Goal: Transaction & Acquisition: Book appointment/travel/reservation

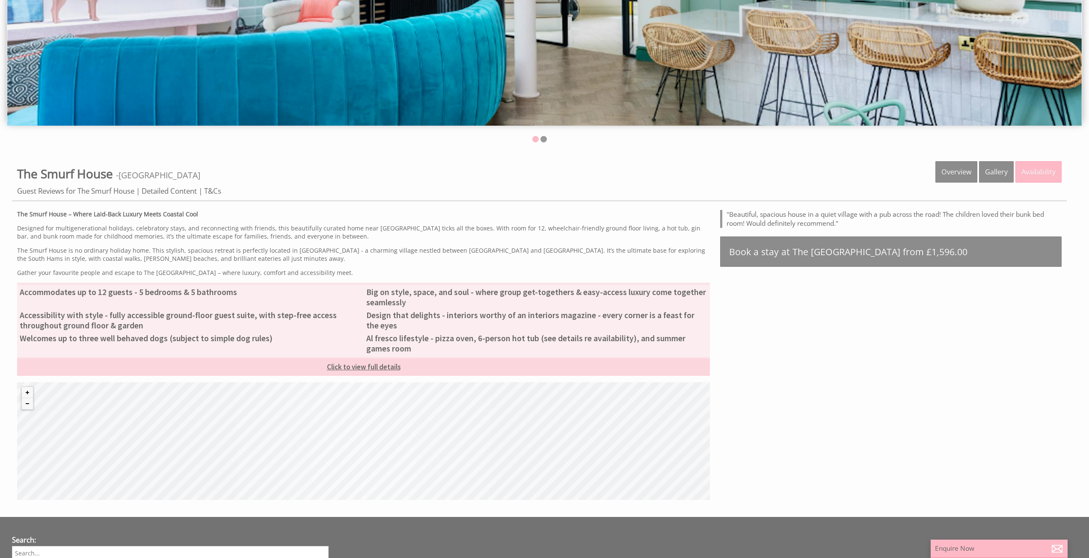
scroll to position [342, 0]
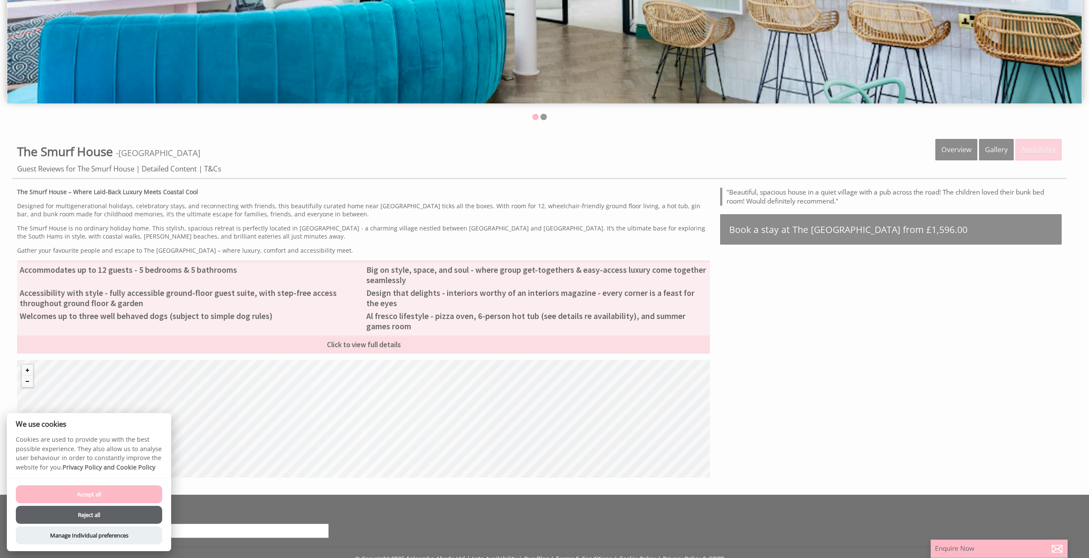
click at [1033, 153] on link "Availability" at bounding box center [1038, 149] width 46 height 21
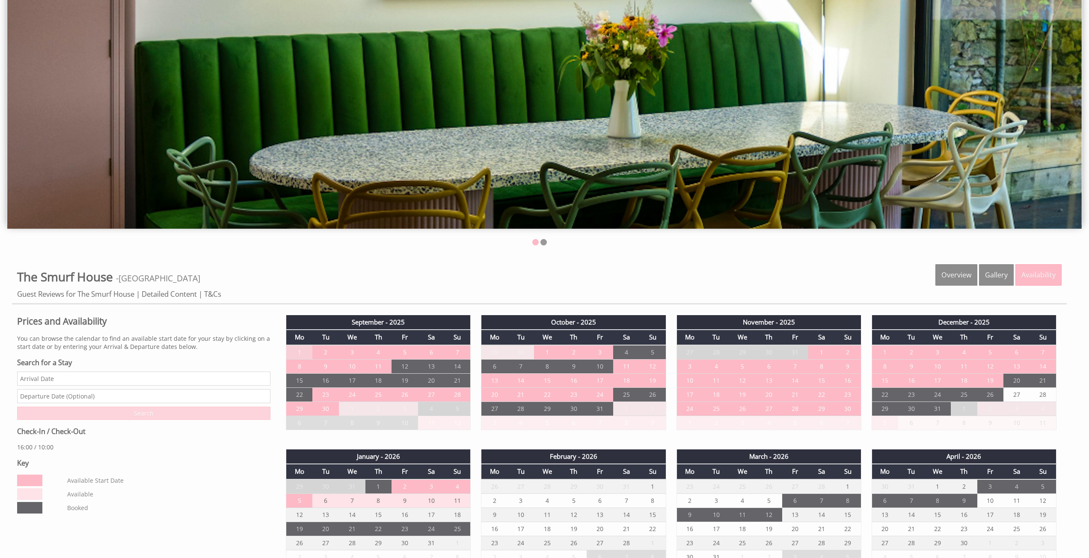
scroll to position [299, 0]
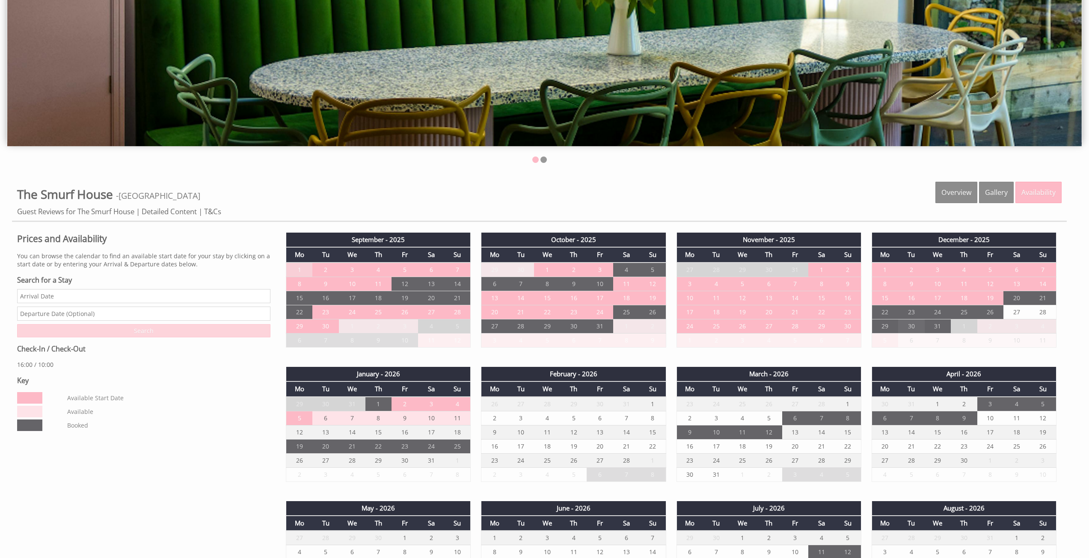
click at [911, 327] on td "30" at bounding box center [911, 326] width 27 height 14
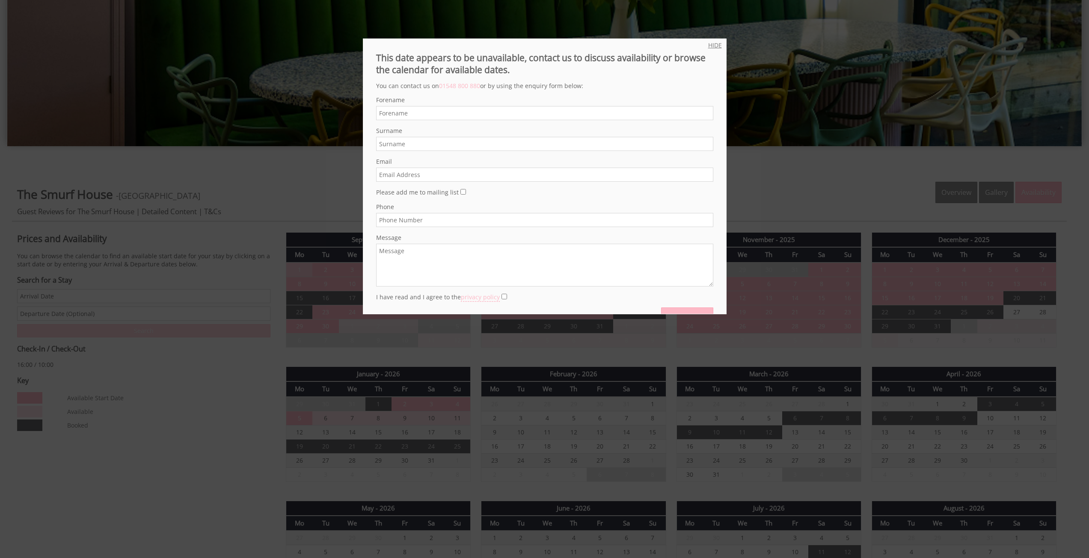
click at [711, 47] on link "HIDE" at bounding box center [715, 45] width 14 height 8
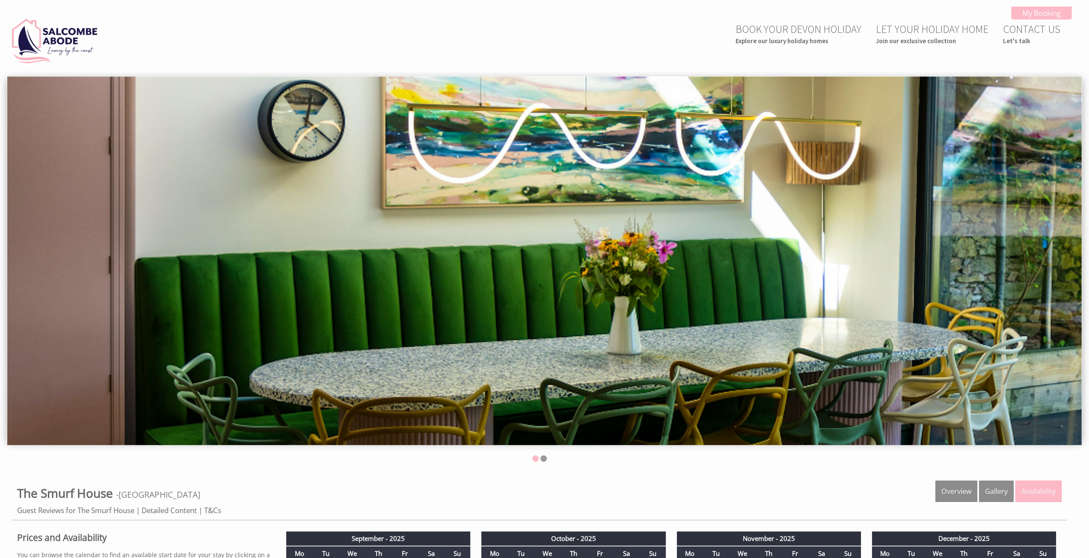
scroll to position [0, 0]
click at [810, 42] on small "Explore our luxury holiday homes" at bounding box center [798, 41] width 126 height 8
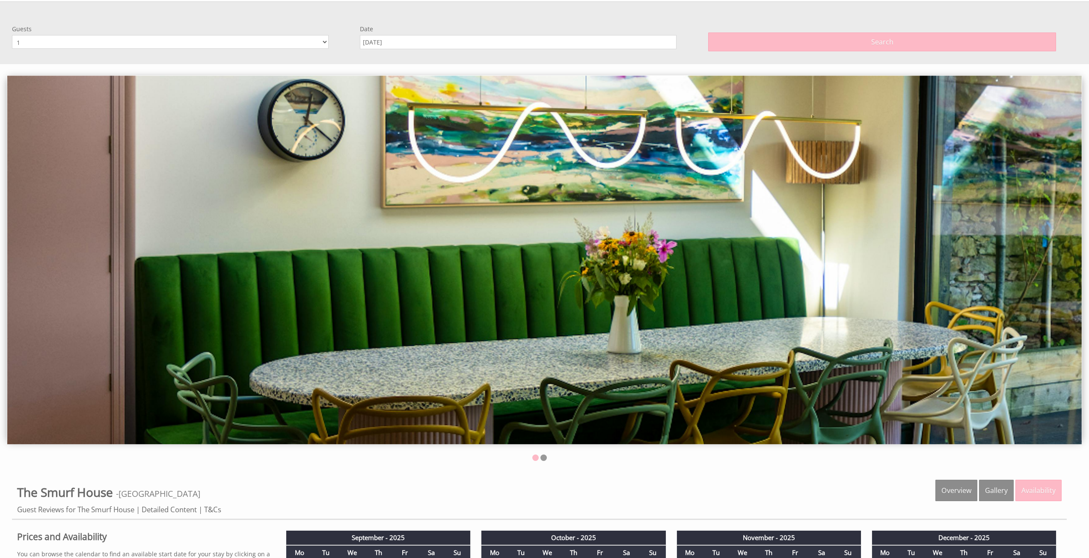
scroll to position [77, 0]
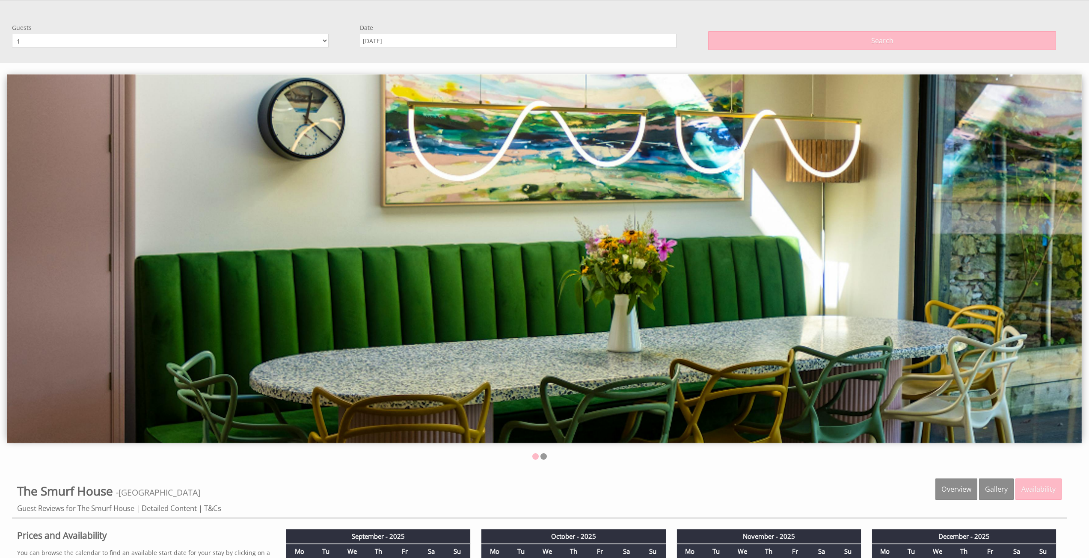
click at [241, 39] on select "1 2 3 4 5 6 7 8 9 10 11 12" at bounding box center [170, 41] width 317 height 14
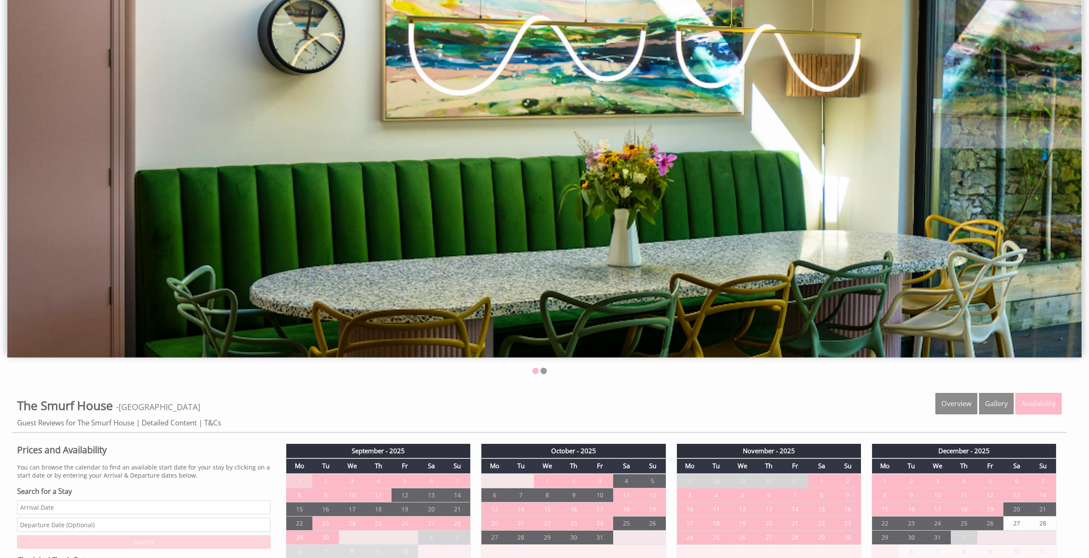
scroll to position [34, 0]
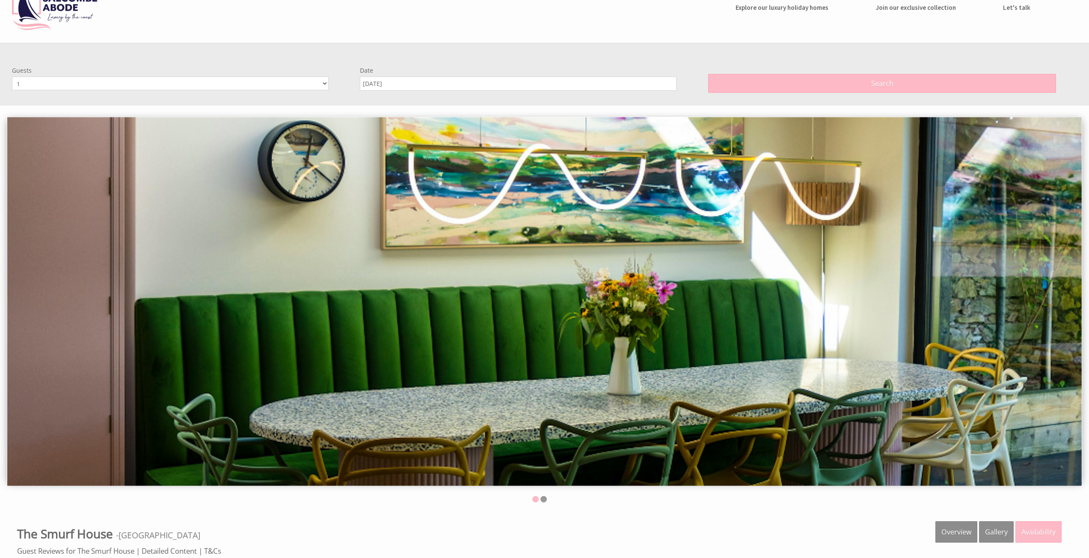
click at [178, 85] on select "1 2 3 4 5 6 7 8 9 10 11 12" at bounding box center [170, 84] width 317 height 14
select select "12"
click at [12, 77] on select "1 2 3 4 5 6 7 8 9 10 11 12" at bounding box center [170, 84] width 317 height 14
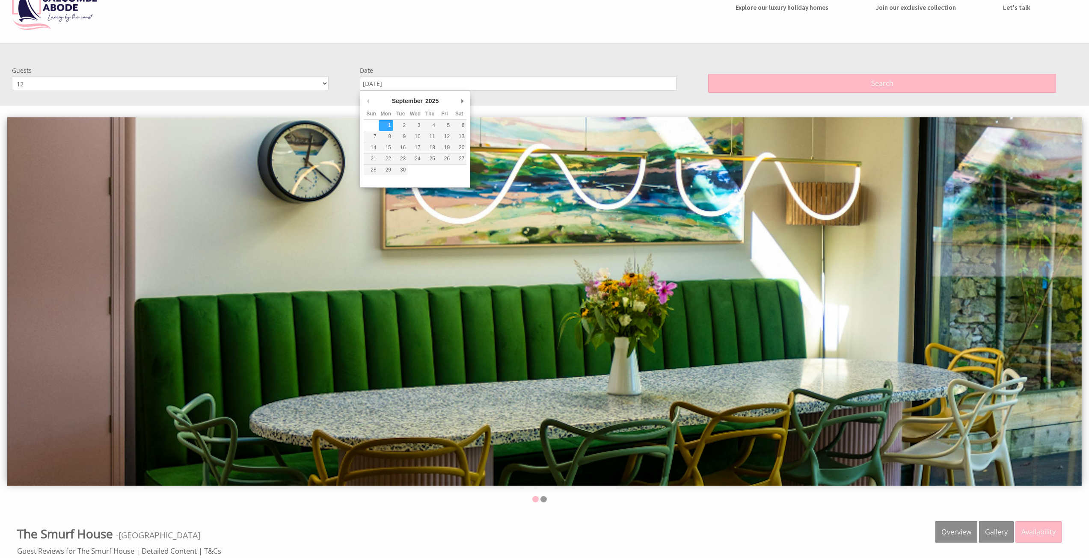
click at [460, 77] on input "[DATE]" at bounding box center [518, 84] width 317 height 14
click at [468, 104] on div "September January February March April May June July August September October N…" at bounding box center [415, 139] width 110 height 97
type input "30/12/2025"
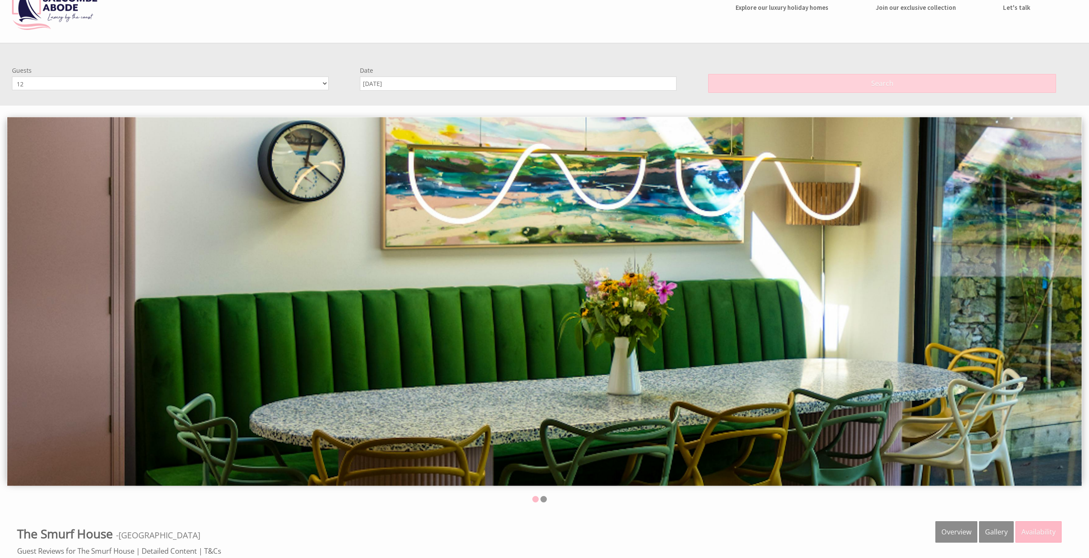
click at [812, 88] on button "Search" at bounding box center [882, 83] width 348 height 19
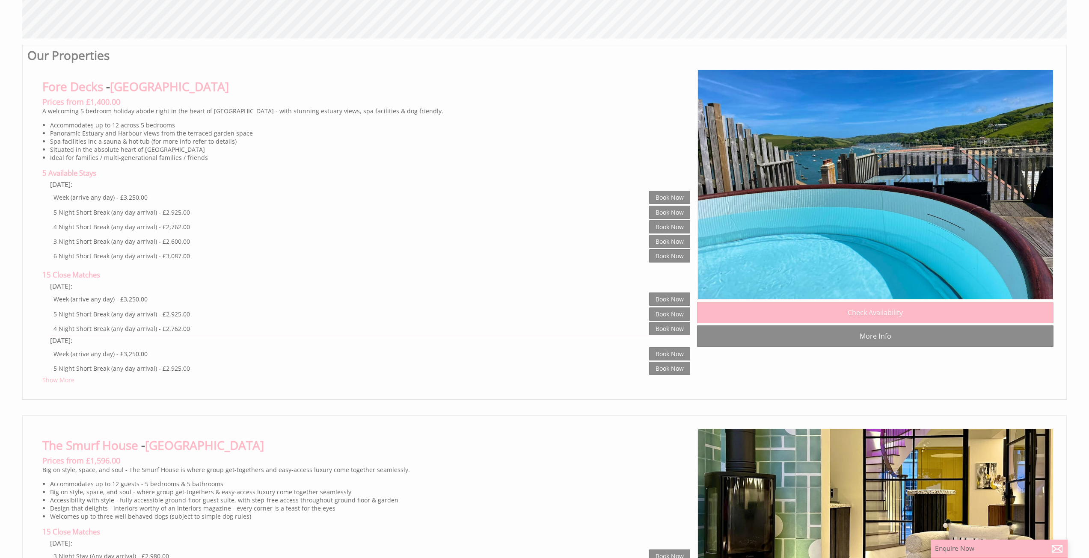
scroll to position [565, 0]
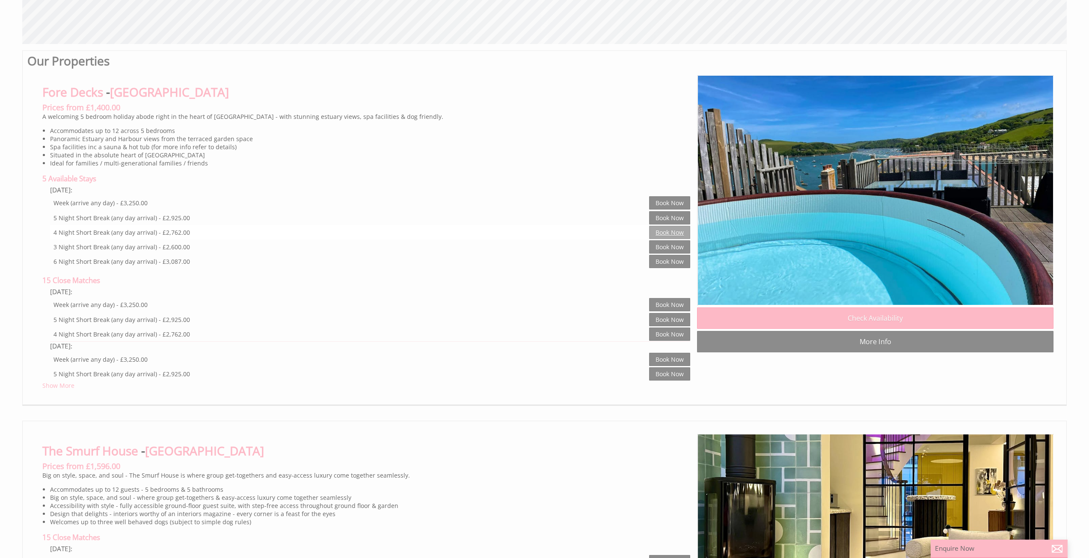
click at [686, 231] on link "Book Now" at bounding box center [669, 232] width 41 height 13
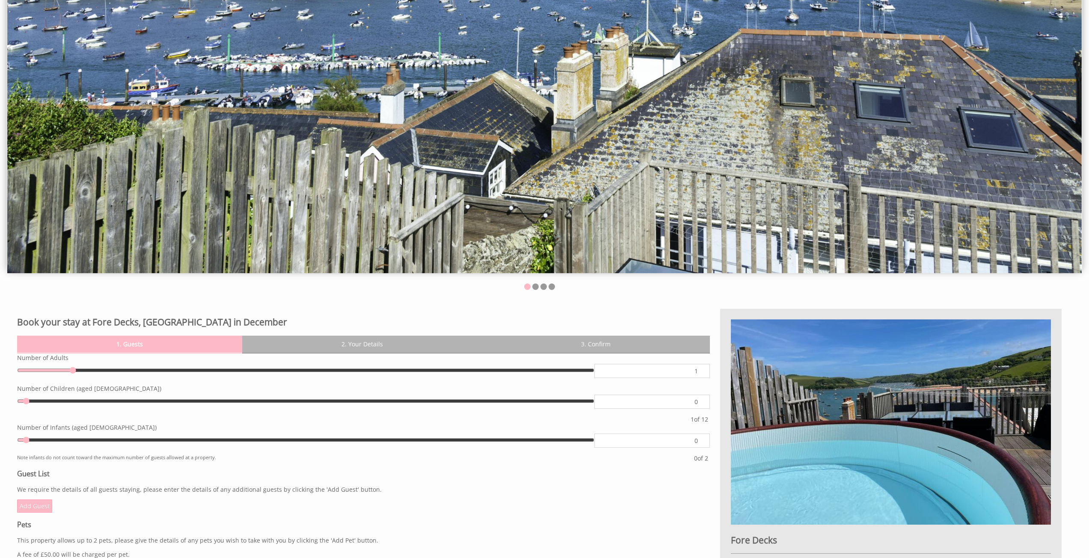
scroll to position [171, 0]
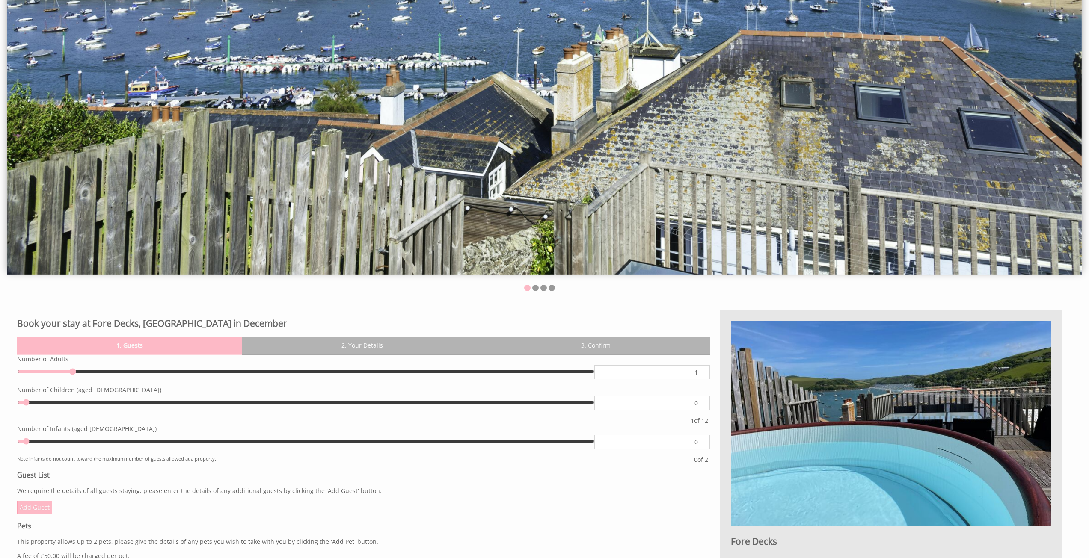
click at [137, 323] on h2 "Book your stay at Fore Decks, Devon in December" at bounding box center [363, 323] width 692 height 12
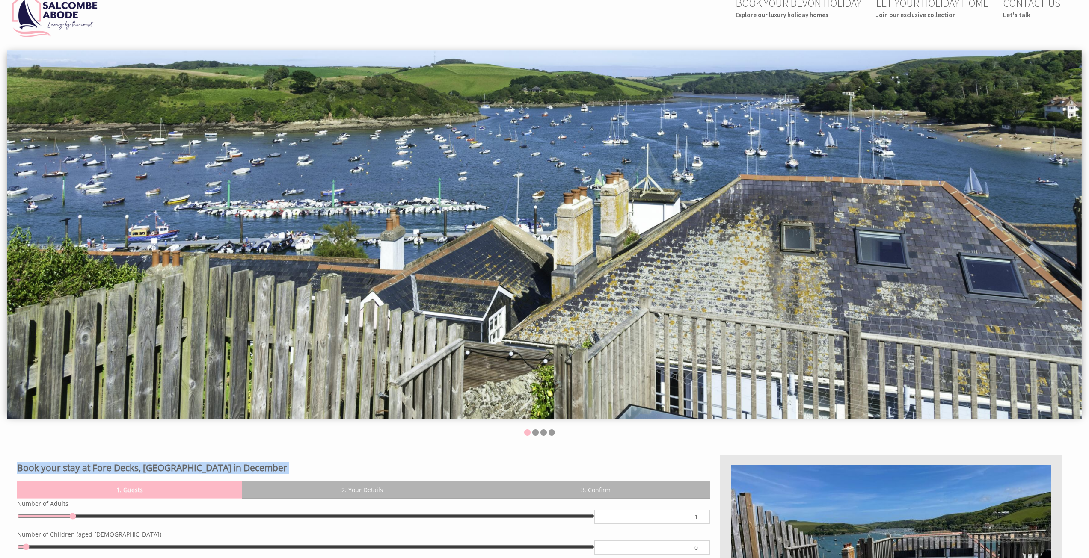
scroll to position [0, 0]
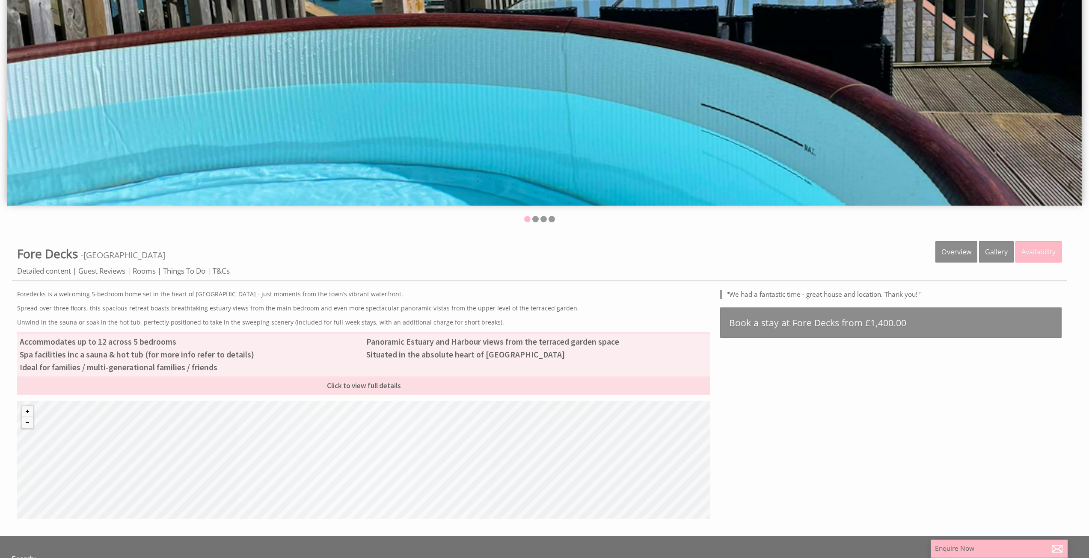
scroll to position [363, 0]
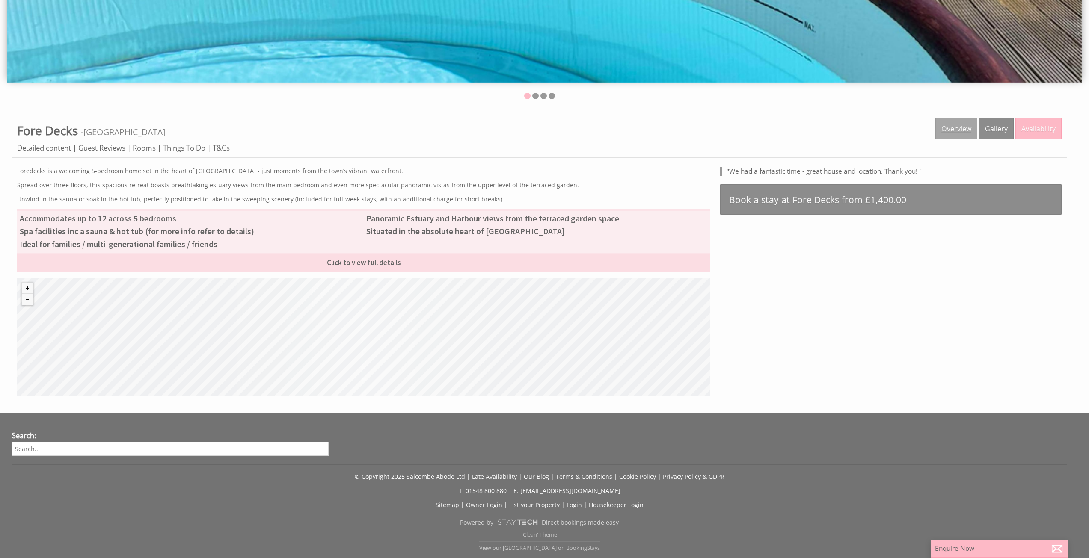
click at [966, 130] on link "Overview" at bounding box center [956, 128] width 42 height 21
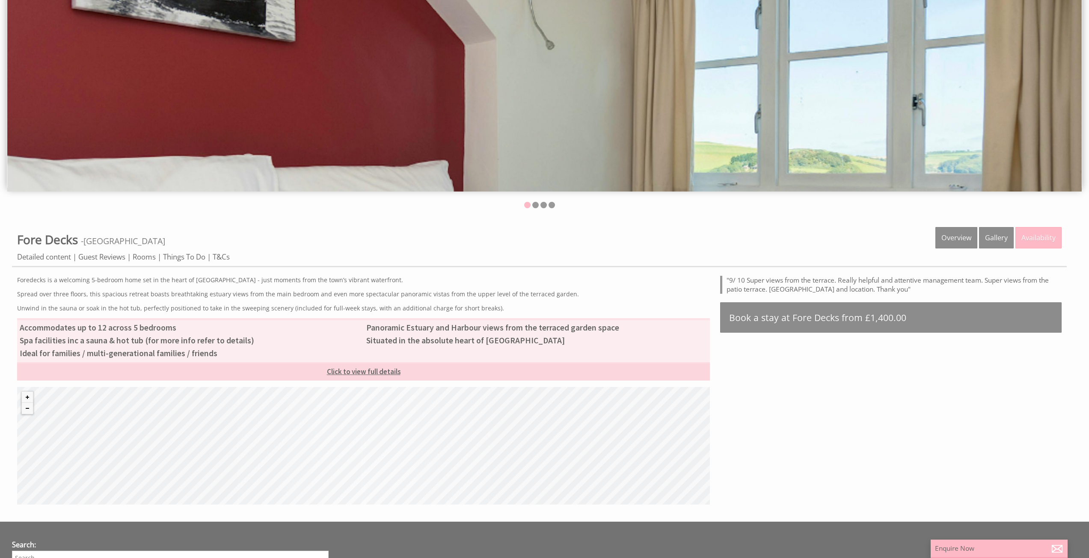
scroll to position [257, 0]
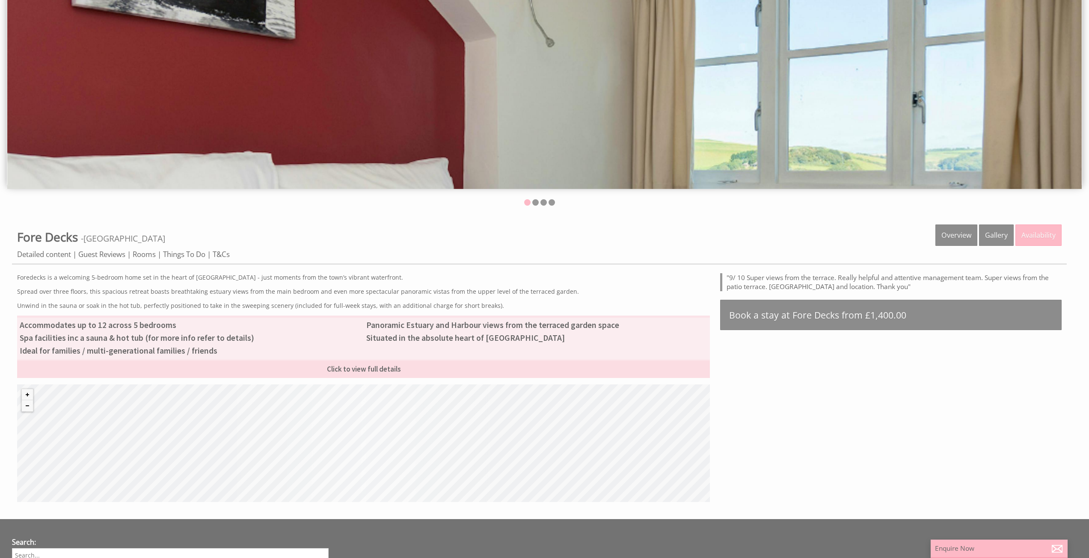
click at [140, 279] on p "Foredecks is a welcoming 5-bedroom home set in the heart of [GEOGRAPHIC_DATA] -…" at bounding box center [363, 277] width 692 height 8
click at [140, 287] on p "Spread over three floors, this spacious retreat boasts breathtaking estuary vie…" at bounding box center [363, 291] width 692 height 8
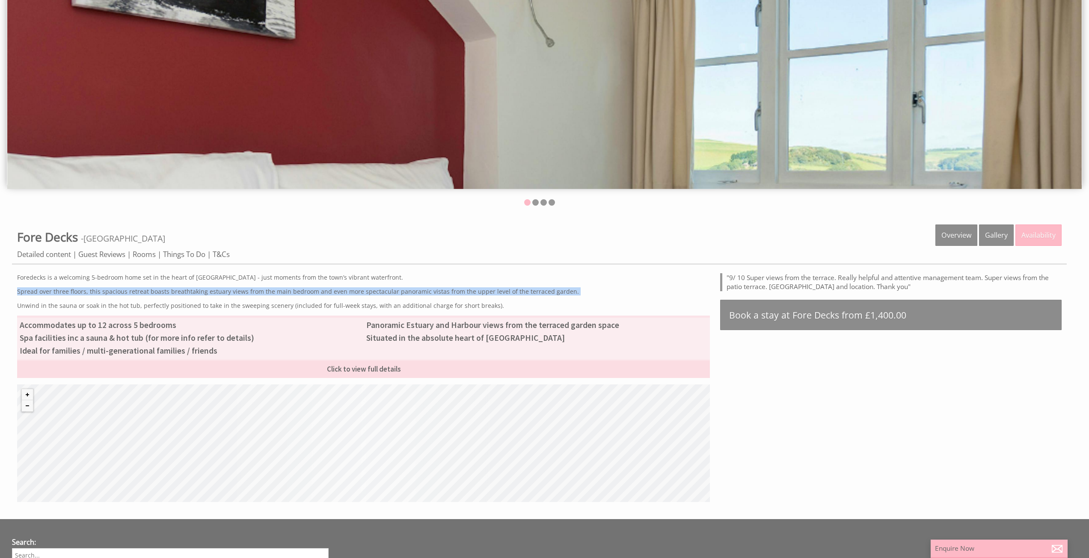
click at [140, 287] on p "Spread over three floors, this spacious retreat boasts breathtaking estuary vie…" at bounding box center [363, 291] width 692 height 8
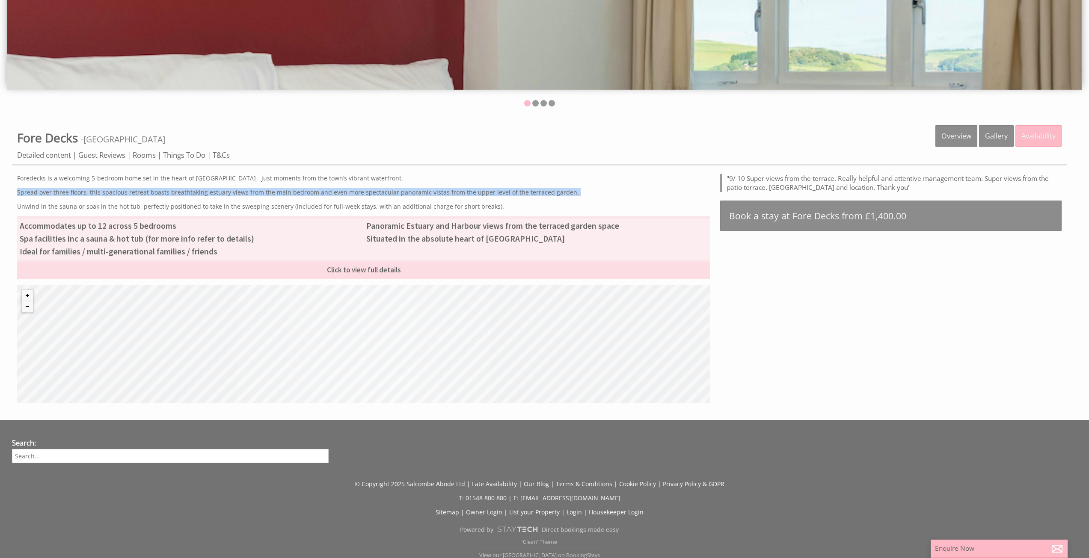
scroll to position [363, 0]
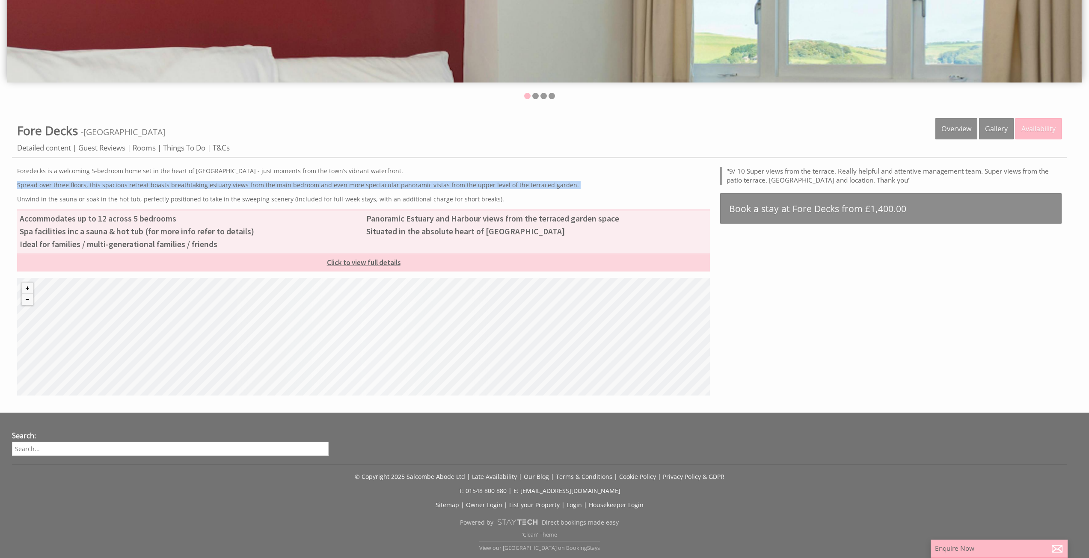
click at [382, 266] on link "Click to view full details" at bounding box center [363, 262] width 692 height 18
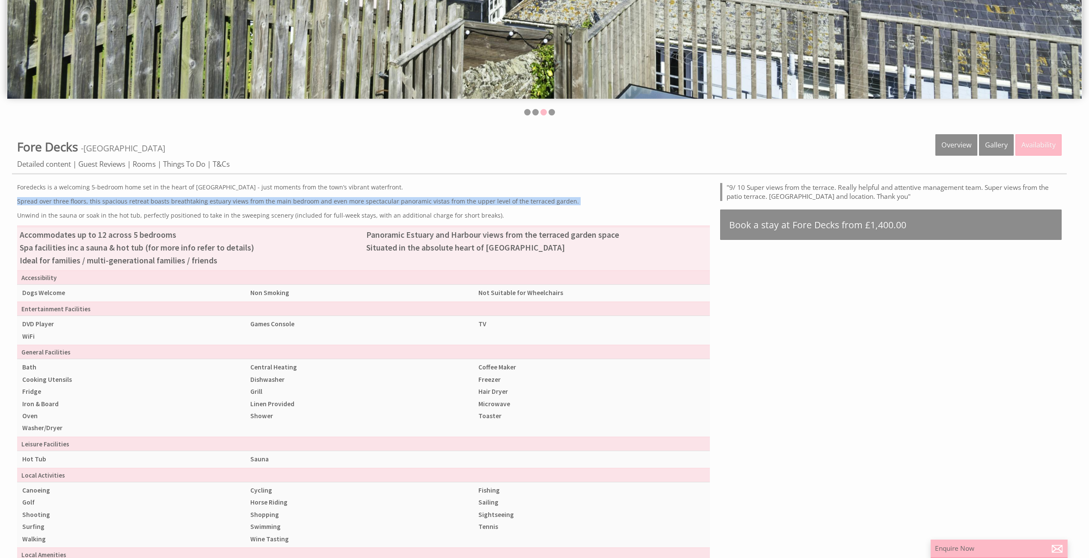
scroll to position [320, 0]
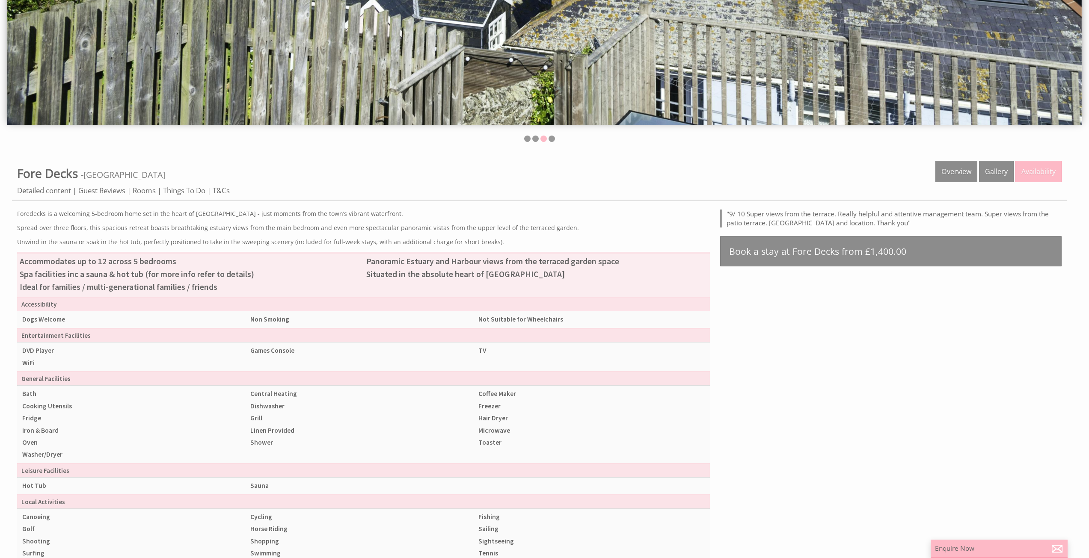
click at [151, 197] on div "Properties Fore Decks - [GEOGRAPHIC_DATA] Overview Gallery Availability Detaile…" at bounding box center [539, 181] width 1054 height 40
click at [151, 192] on link "Rooms" at bounding box center [144, 191] width 23 height 11
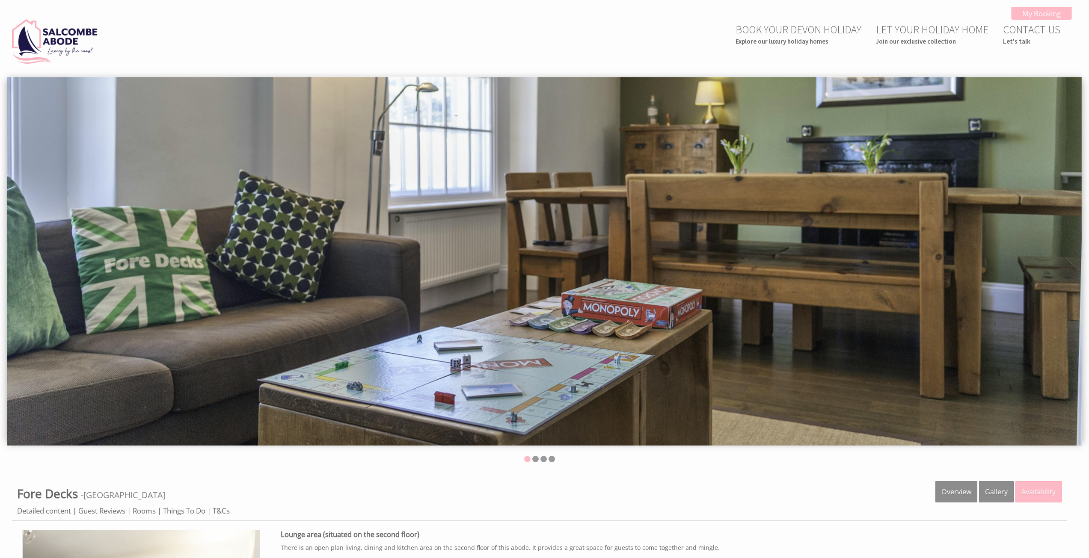
scroll to position [320, 0]
